Goal: Information Seeking & Learning: Obtain resource

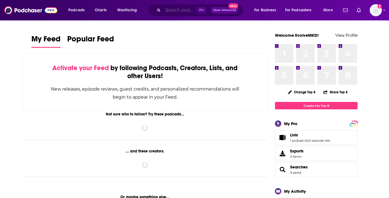
click at [176, 9] on input "Search podcasts, credits, & more..." at bounding box center [179, 10] width 33 height 9
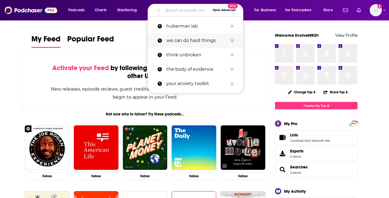
click at [184, 36] on p "we can do hard things" at bounding box center [198, 40] width 62 height 14
type input "we can do hard things"
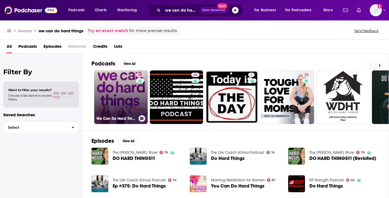
click at [117, 105] on link "78 We Can Do Hard Things" at bounding box center [121, 97] width 54 height 54
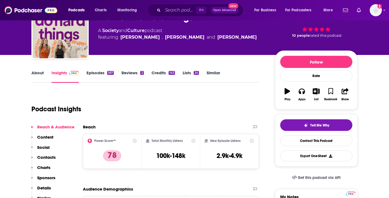
scroll to position [36, 0]
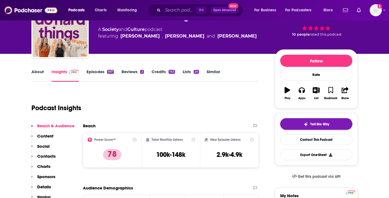
click at [322, 126] on span "Tell Me Why" at bounding box center [320, 124] width 19 height 4
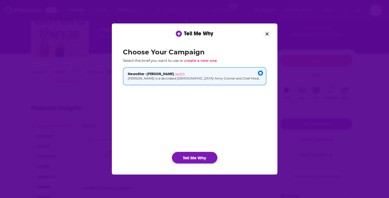
click at [201, 156] on button "Tell Me Why" at bounding box center [195, 158] width 46 height 12
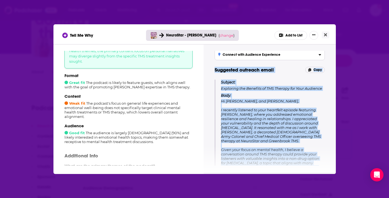
scroll to position [99, 0]
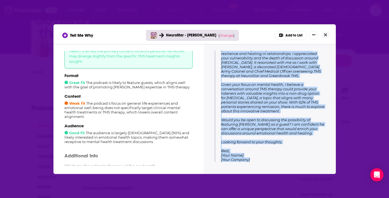
drag, startPoint x: 215, startPoint y: 69, endPoint x: 265, endPoint y: 169, distance: 112.1
click at [265, 169] on div "Tips for pitching Highlight TMS Benefits Emphasize the unique benefits of TMS t…" at bounding box center [270, 108] width 132 height 128
copy div "Suggested outreach email Copy Subject: Exploring the Benefits of TMS Therapy fo…"
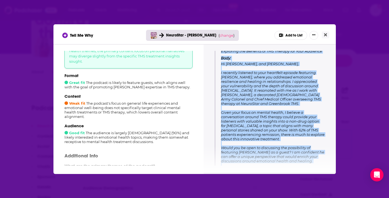
scroll to position [72, 0]
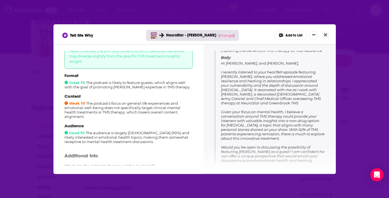
click at [39, 24] on div "Tell Me Why NeuroStar - [PERSON_NAME] ( change ) Add to List How well does this…" at bounding box center [194, 99] width 389 height 198
click at [329, 36] on div "Tell Me Why NeuroStar - [PERSON_NAME] ( change ) Add to List" at bounding box center [195, 34] width 283 height 20
click at [328, 36] on button "Close" at bounding box center [325, 34] width 7 height 7
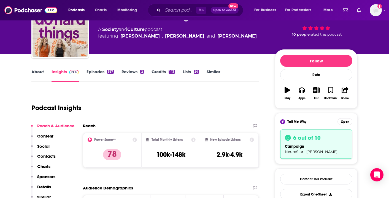
scroll to position [36, 0]
click at [171, 11] on input "Search podcasts, credits, & more..." at bounding box center [179, 10] width 33 height 9
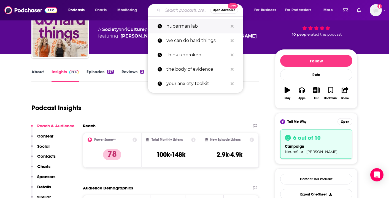
click at [185, 26] on p "huberman lab" at bounding box center [198, 26] width 62 height 14
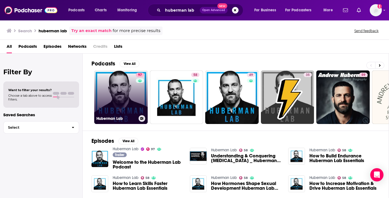
click at [122, 97] on link "97 Huberman Lab" at bounding box center [121, 97] width 54 height 54
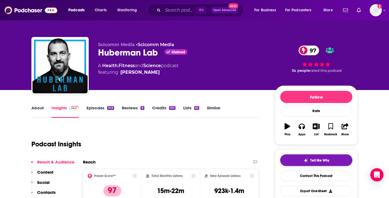
click at [320, 161] on span "Tell Me Why" at bounding box center [320, 160] width 19 height 4
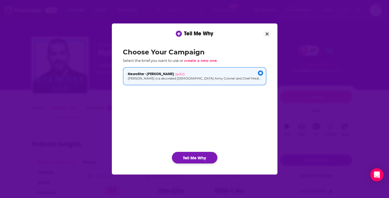
click at [193, 156] on button "Tell Me Why" at bounding box center [195, 158] width 46 height 12
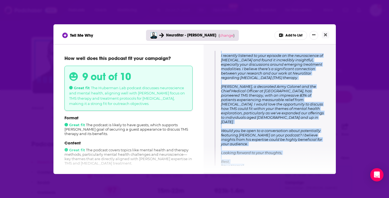
scroll to position [95, 0]
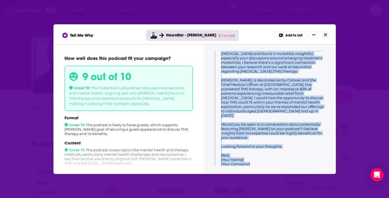
drag, startPoint x: 220, startPoint y: 65, endPoint x: 277, endPoint y: 167, distance: 117.3
click at [277, 167] on div "Tips for pitching Highlight Clinical Outcomes Emphasize the high remission rate…" at bounding box center [270, 108] width 132 height 128
copy div "Loremipsu DOL Sitamet Consecte adi Elit Seddoeiu Temp: In Ut. Laboreet, D magna…"
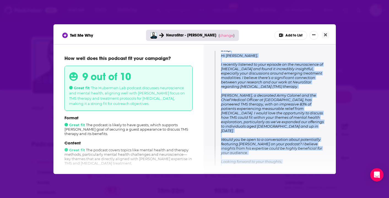
click at [272, 107] on span "Hi [PERSON_NAME], I recently listened to your episode on the neuroscience of [M…" at bounding box center [272, 117] width 103 height 128
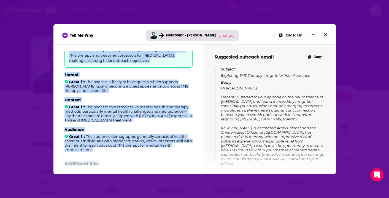
scroll to position [103, 0]
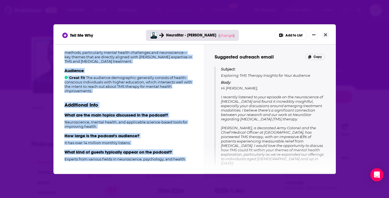
drag, startPoint x: 75, startPoint y: 88, endPoint x: 182, endPoint y: 167, distance: 132.9
click at [182, 167] on div "How well does this podcast fit your campaign? 9 out of 10 Great fit The Huberma…" at bounding box center [129, 108] width 150 height 128
copy div "lore ips Dol Sitametc Adi elitsed doeiusmod temporincidi utl etdolo magnaa, eni…"
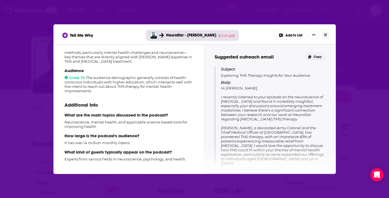
drag, startPoint x: 222, startPoint y: 95, endPoint x: 287, endPoint y: 177, distance: 104.9
click at [287, 177] on div "Tell Me Why NeuroStar - [PERSON_NAME] ( change ) Add to List How well does this…" at bounding box center [194, 99] width 389 height 198
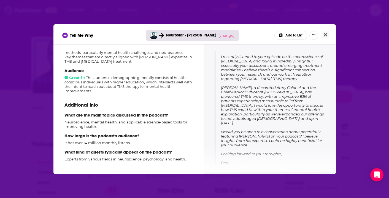
scroll to position [95, 0]
